Goal: Task Accomplishment & Management: Manage account settings

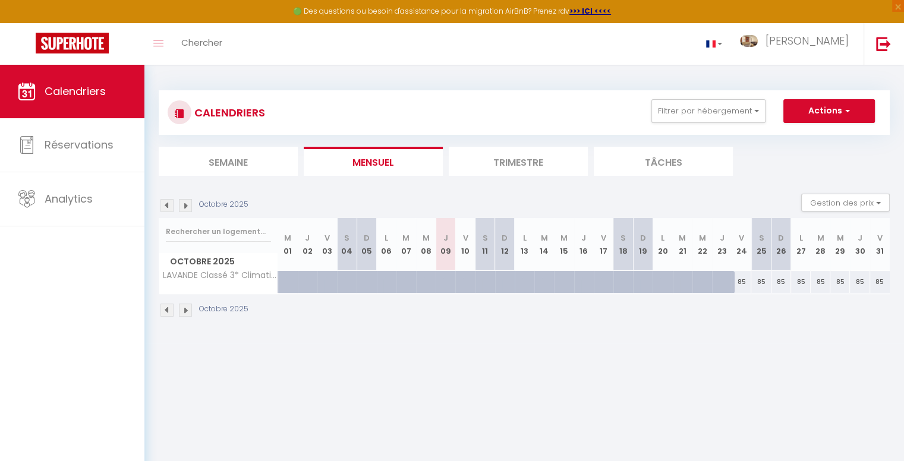
click at [514, 157] on li "Trimestre" at bounding box center [518, 161] width 139 height 29
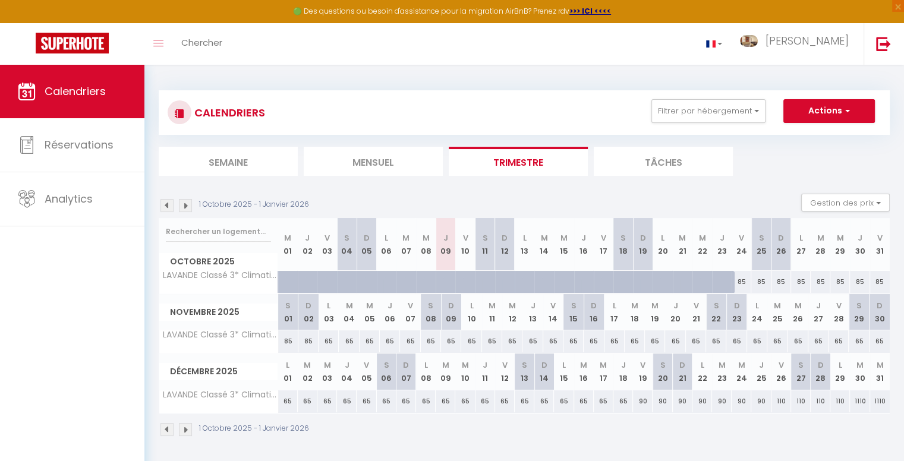
click at [164, 207] on img at bounding box center [166, 205] width 13 height 13
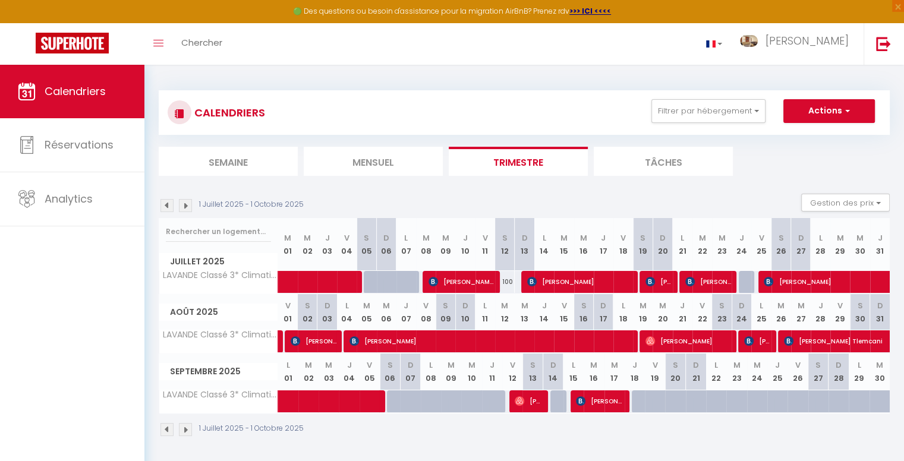
click at [184, 207] on img at bounding box center [185, 205] width 13 height 13
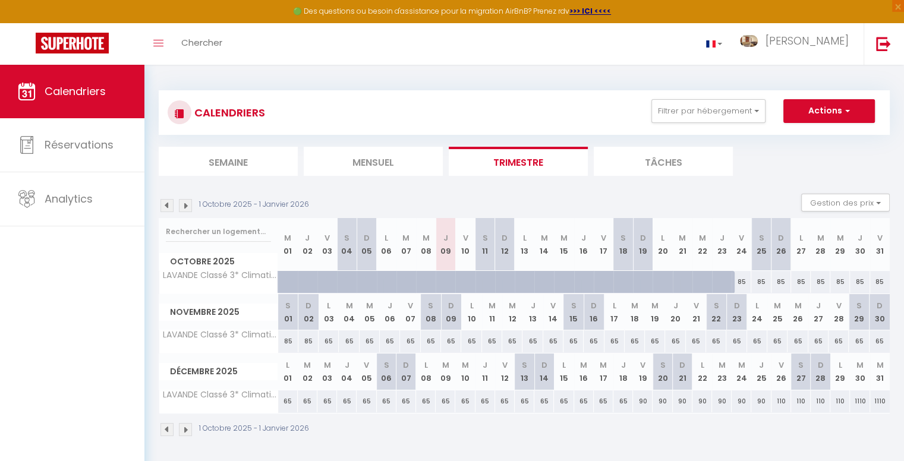
click at [165, 203] on img at bounding box center [166, 205] width 13 height 13
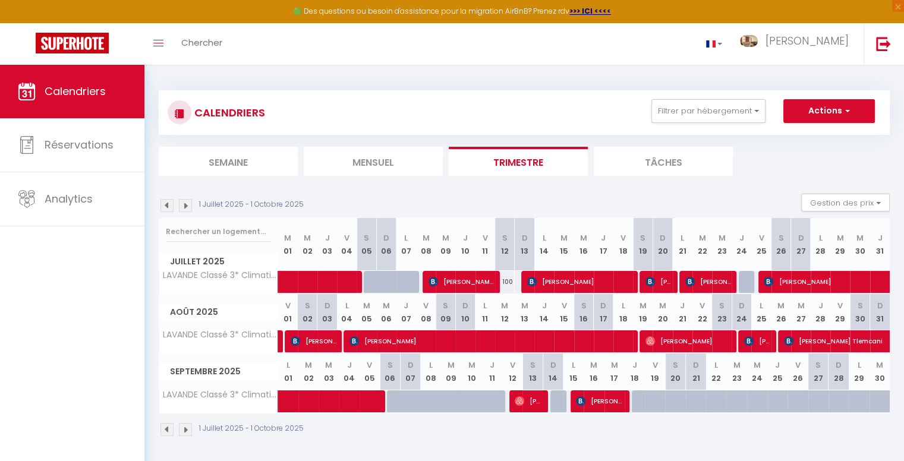
click at [450, 92] on div "CALENDRIERS Filtrer par hébergement Tous LAVANDE Classé 3* Climatisé Centre vil…" at bounding box center [524, 112] width 731 height 45
click at [588, 69] on div "CALENDRIERS Filtrer par hébergement Tous LAVANDE Classé 3* Climatisé Centre vil…" at bounding box center [523, 264] width 759 height 398
click at [183, 206] on img at bounding box center [185, 205] width 13 height 13
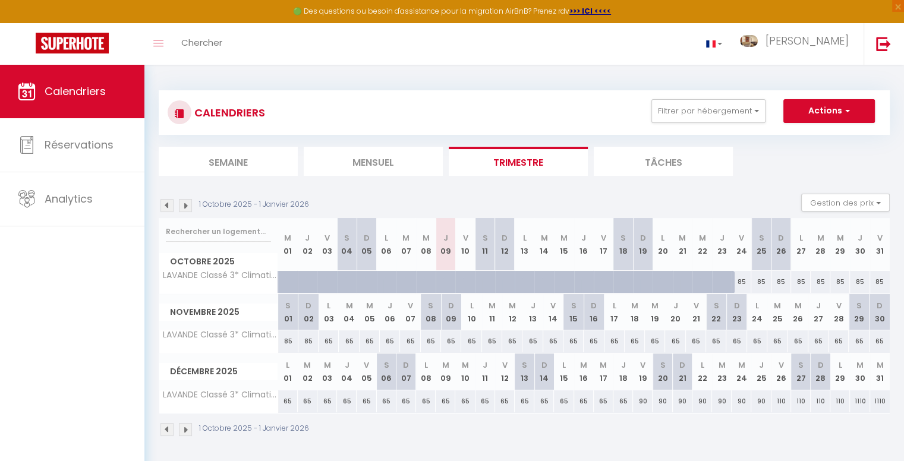
click at [752, 169] on ul "Semaine Mensuel Trimestre Tâches" at bounding box center [524, 161] width 731 height 29
